Goal: Information Seeking & Learning: Learn about a topic

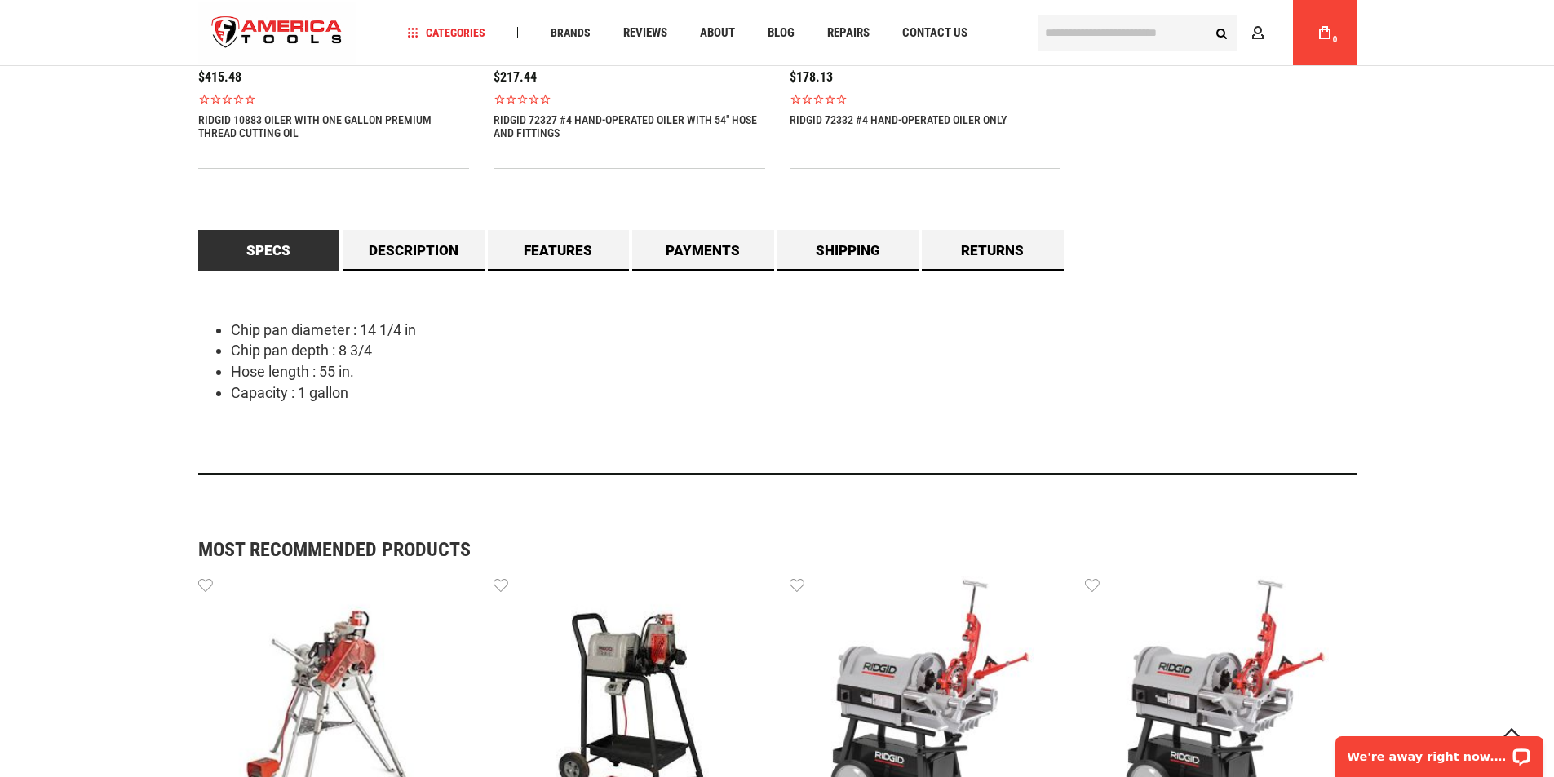
scroll to position [1400, 0]
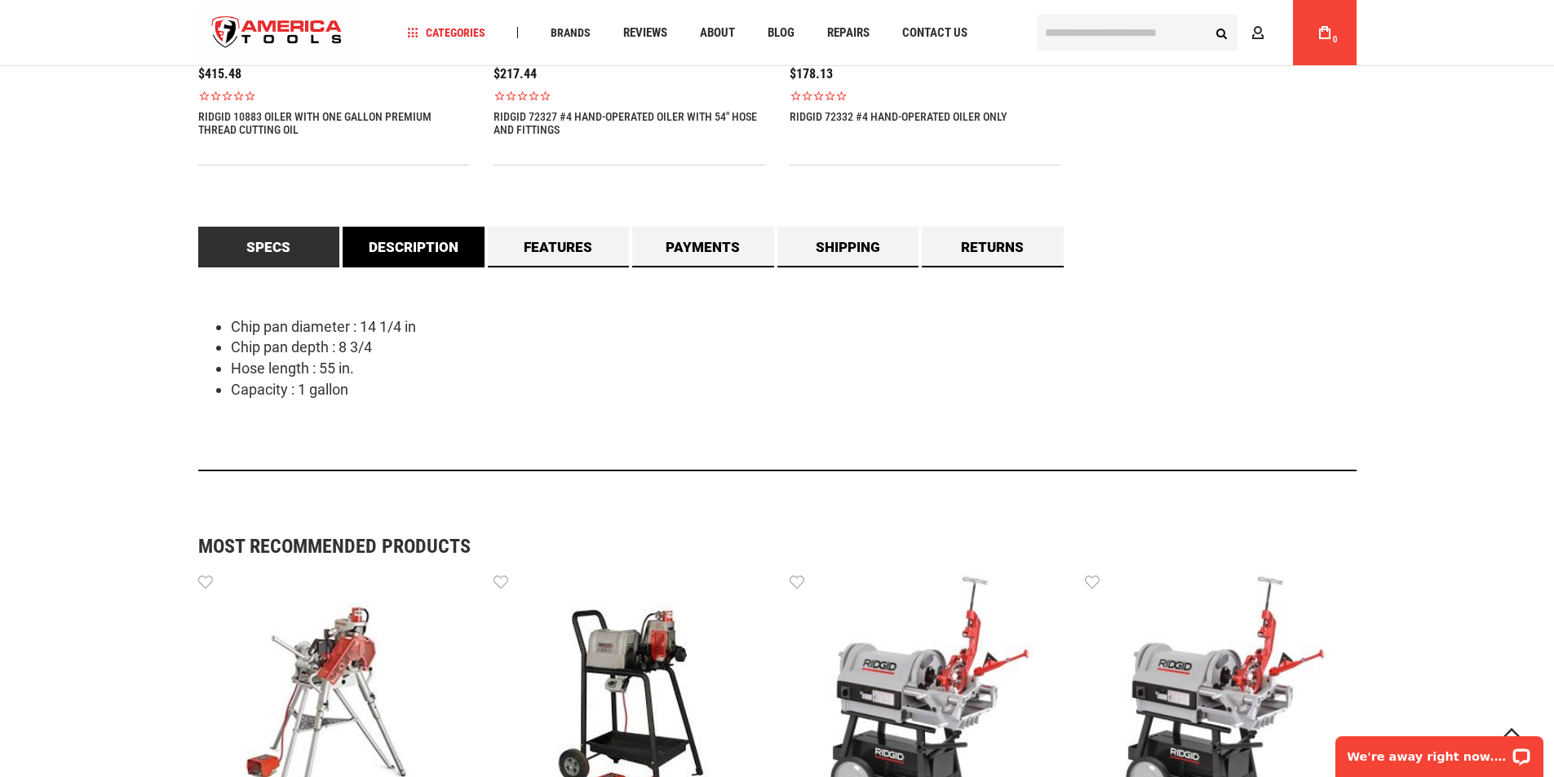
click at [403, 250] on link "Description" at bounding box center [414, 247] width 142 height 41
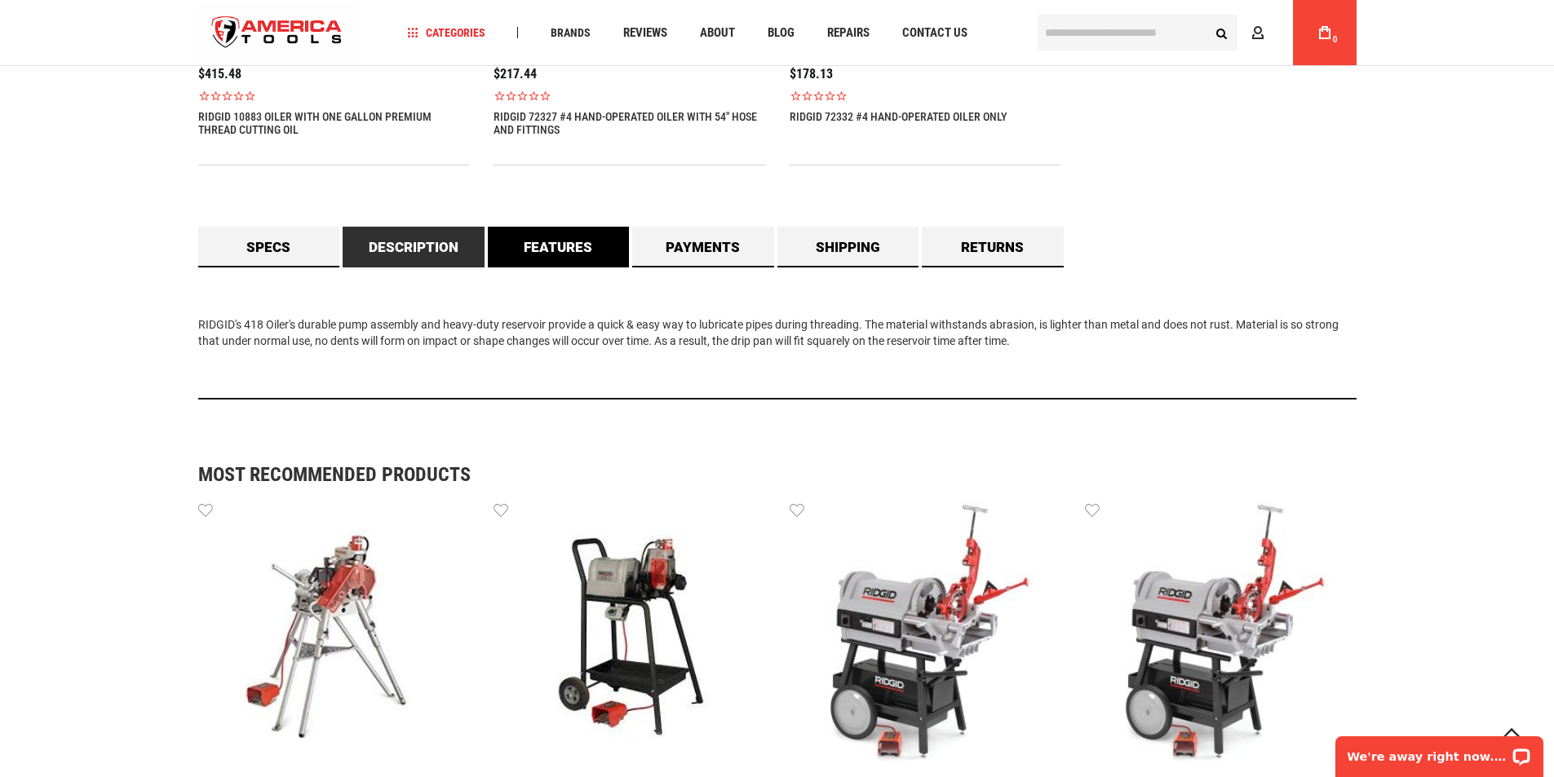
click at [572, 246] on link "Features" at bounding box center [559, 247] width 142 height 41
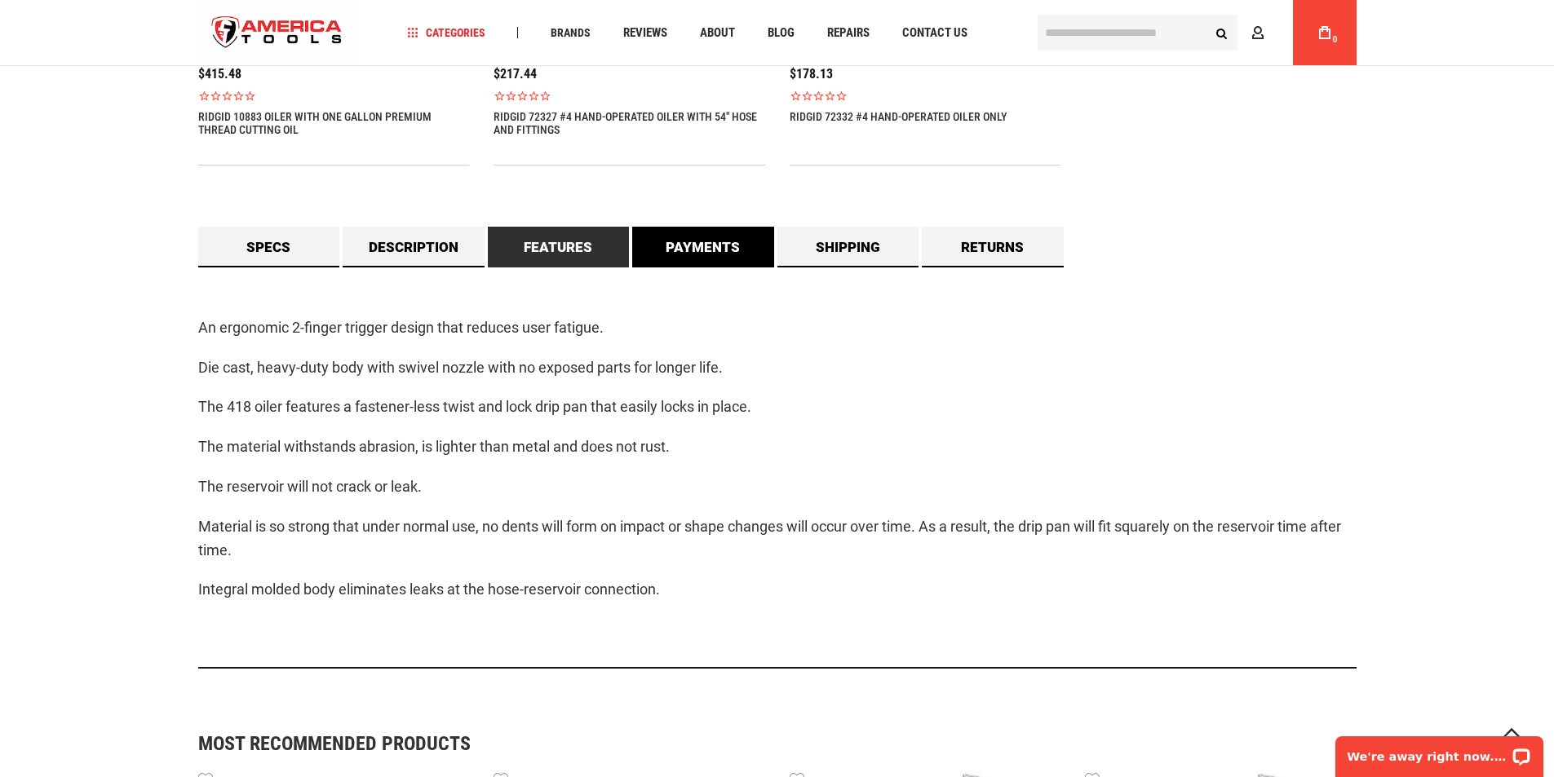
click at [714, 236] on link "Payments" at bounding box center [703, 247] width 142 height 41
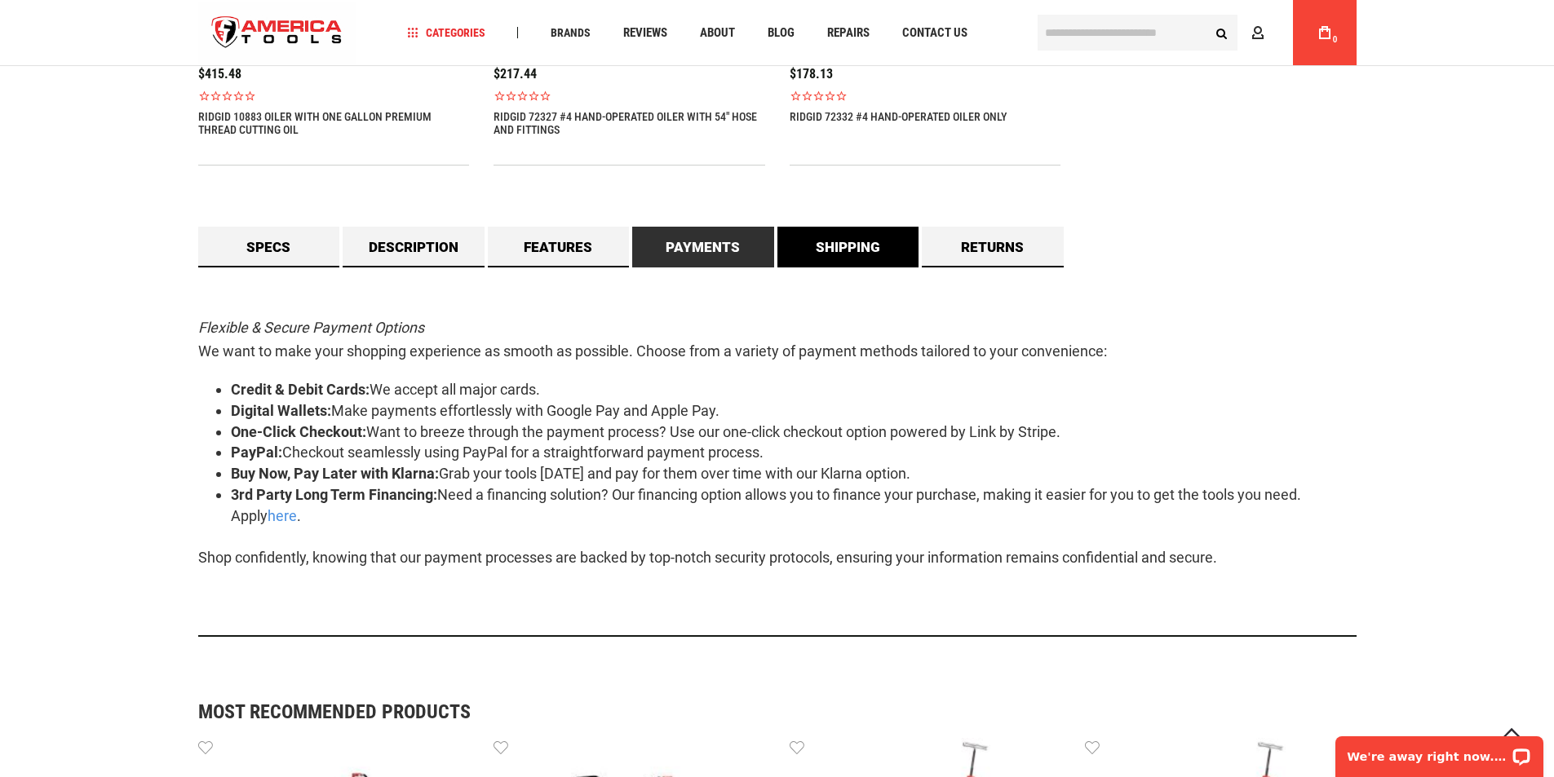
click at [862, 250] on link "Shipping" at bounding box center [848, 247] width 142 height 41
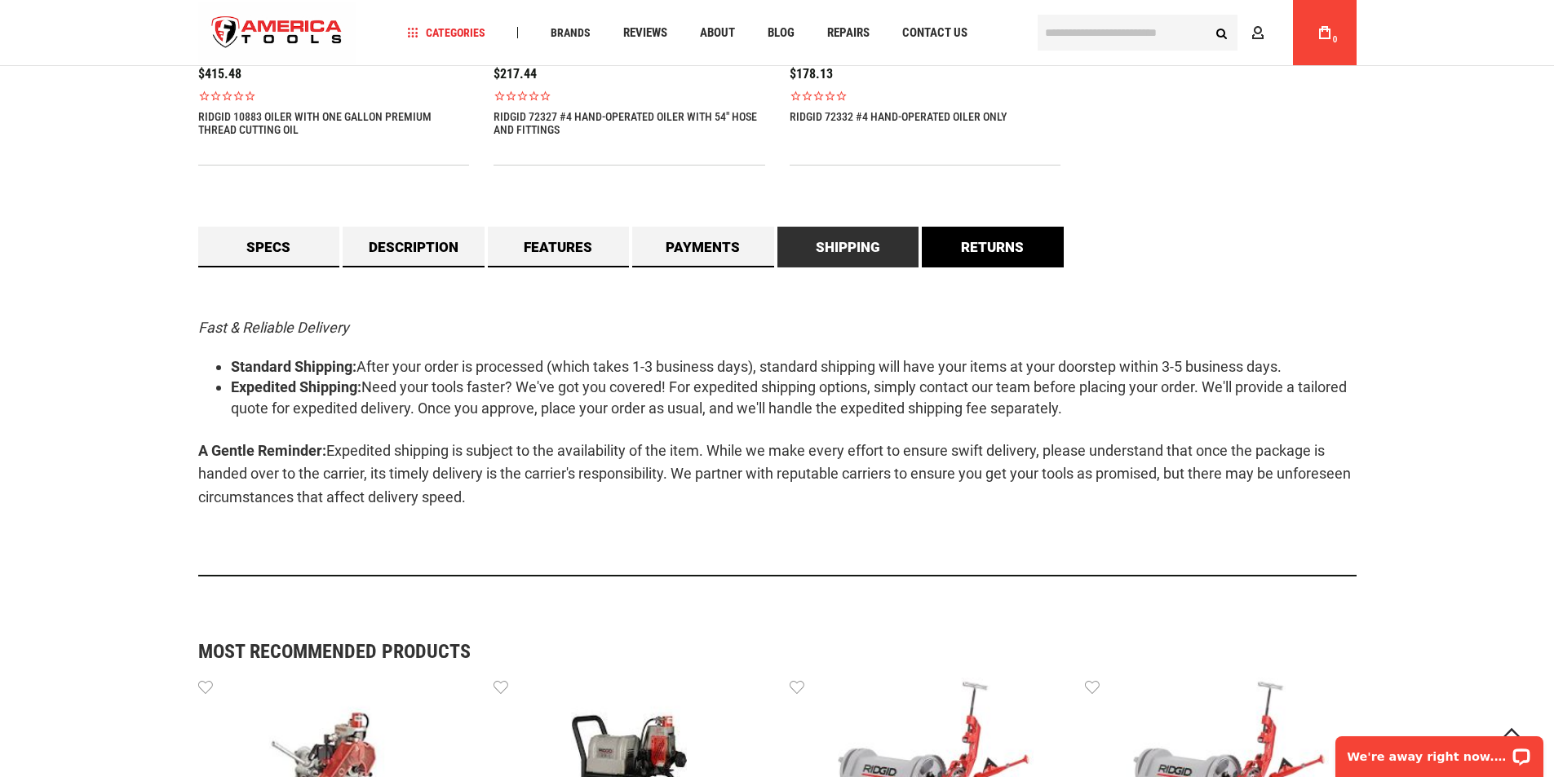
click at [1018, 253] on link "Returns" at bounding box center [993, 247] width 142 height 41
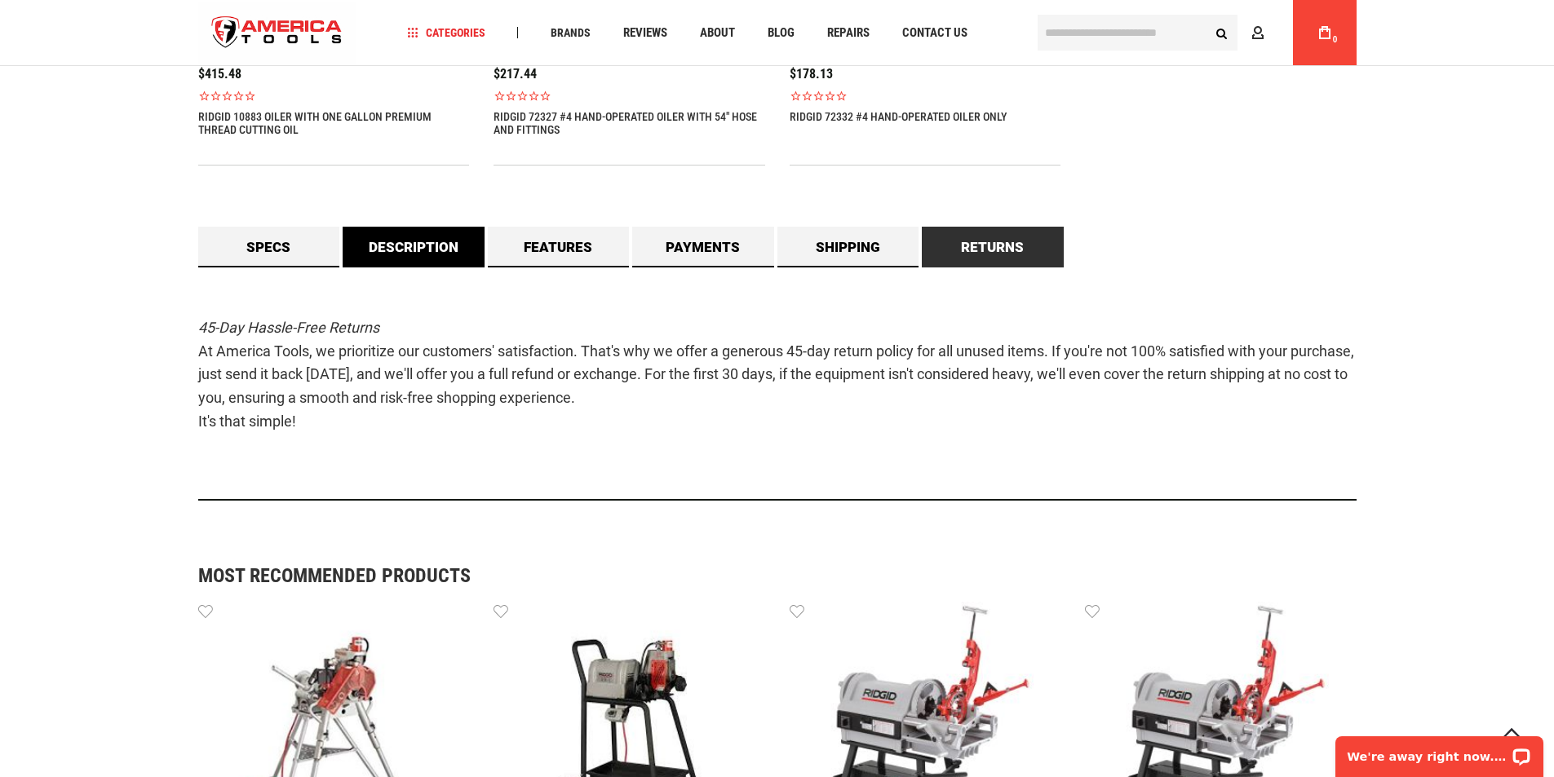
click at [406, 233] on link "Description" at bounding box center [414, 247] width 142 height 41
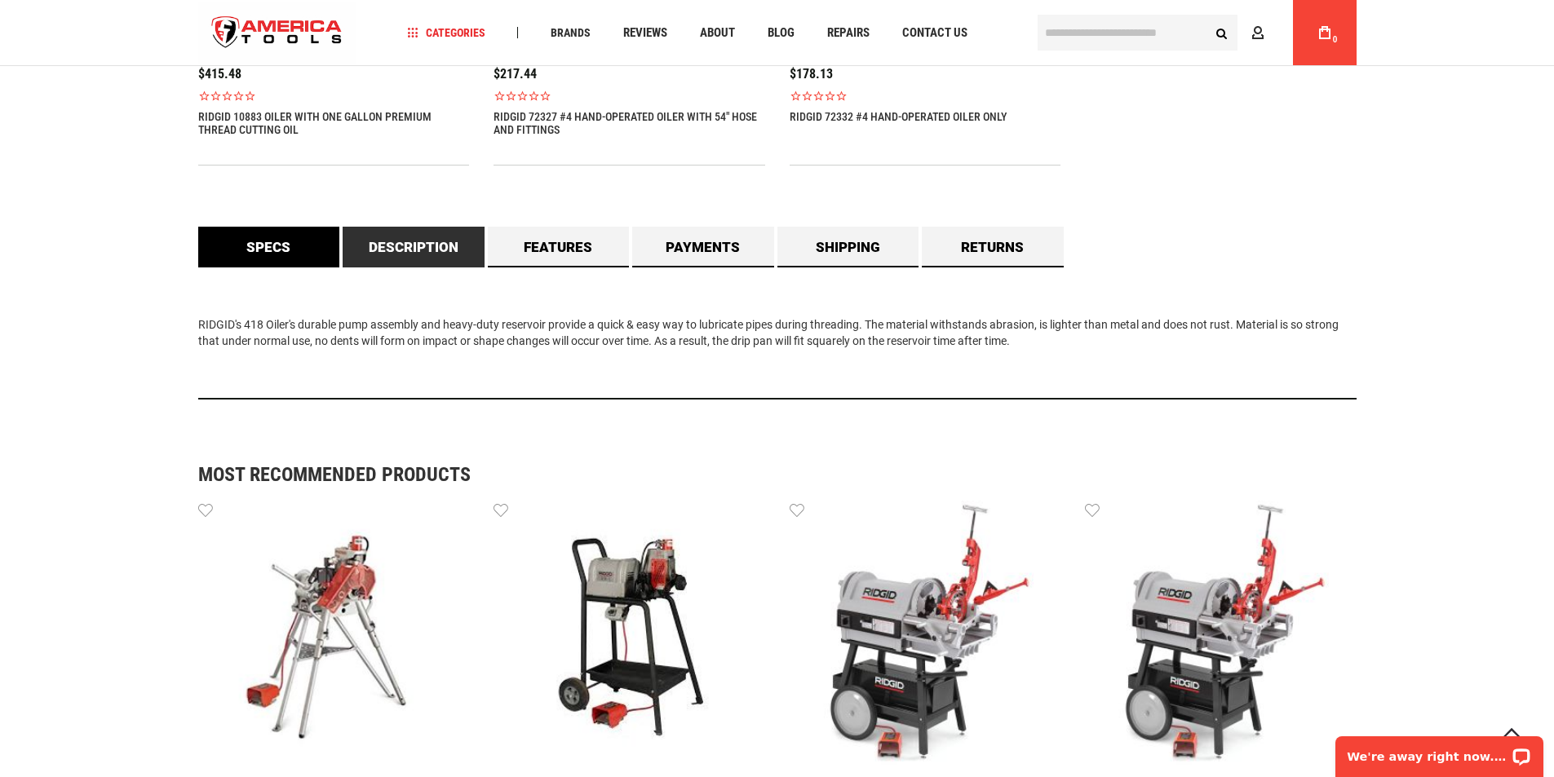
click at [315, 259] on link "Specs" at bounding box center [269, 247] width 142 height 41
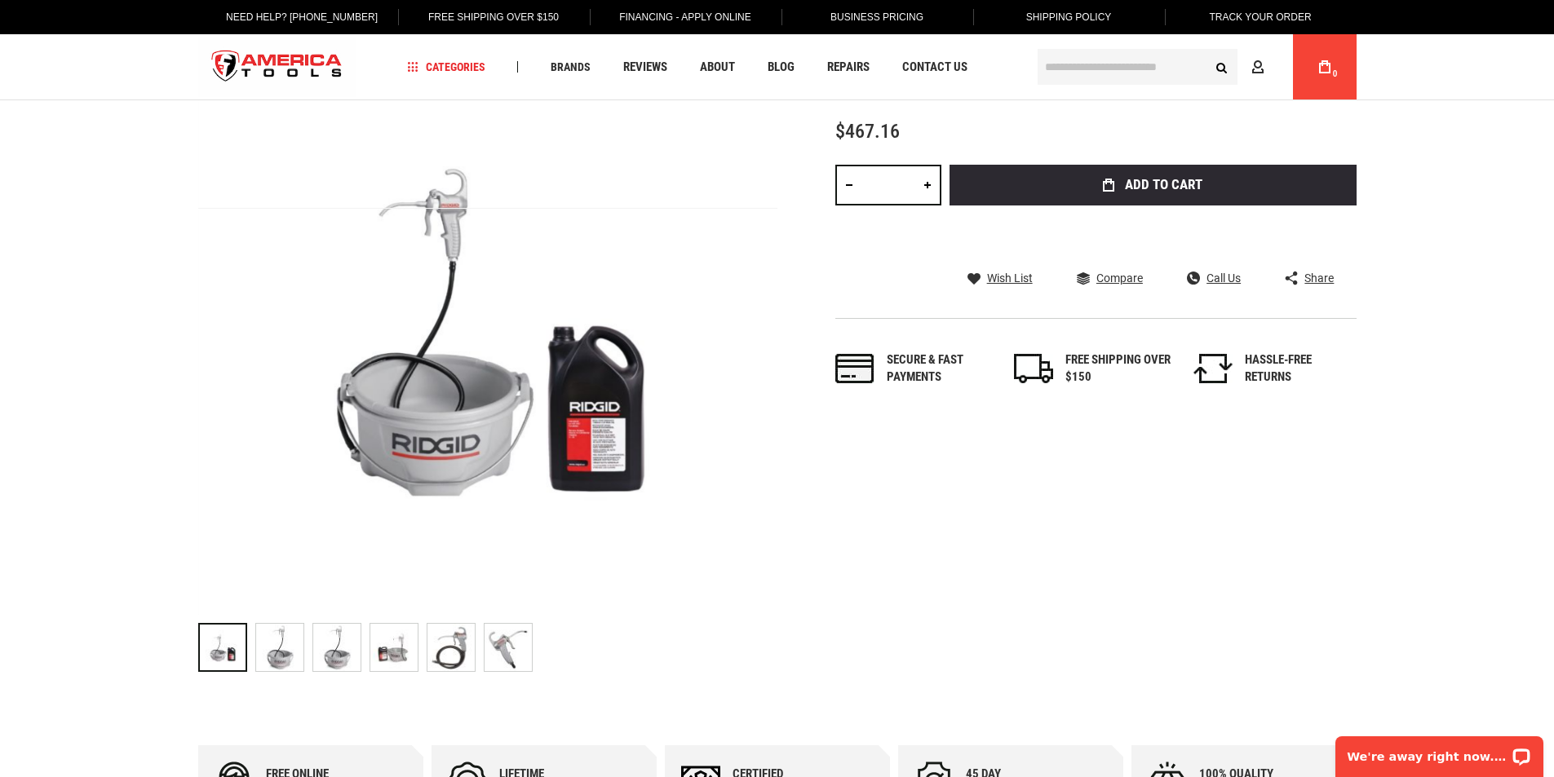
scroll to position [0, 0]
